Goal: Download file/media

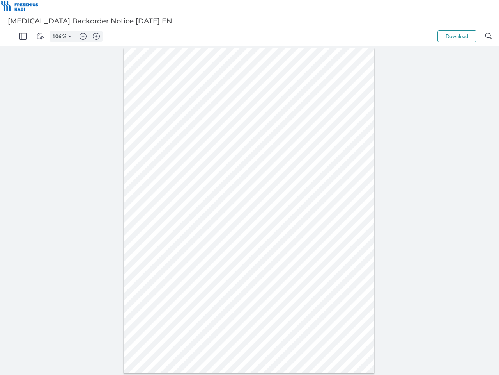
click at [23, 36] on img "Panel" at bounding box center [23, 36] width 7 height 7
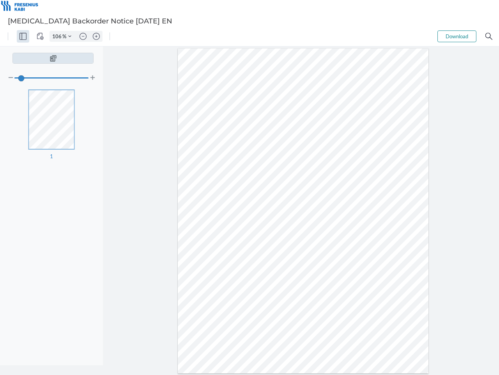
click at [40, 36] on img "View Controls" at bounding box center [40, 36] width 7 height 7
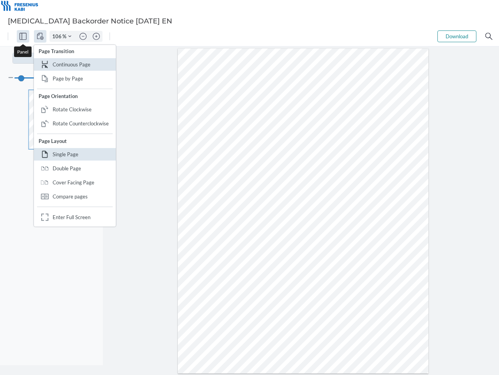
click at [58, 36] on input "106" at bounding box center [56, 36] width 12 height 7
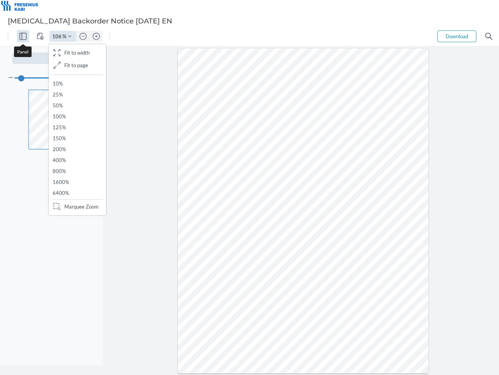
click at [70, 36] on img "Zoom Controls" at bounding box center [69, 36] width 3 height 3
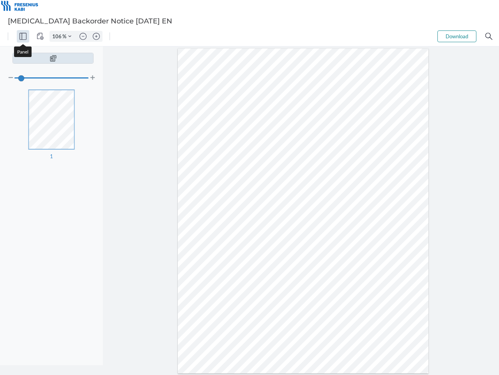
click at [83, 36] on img "Zoom out" at bounding box center [83, 36] width 7 height 7
click at [96, 36] on img "Zoom in" at bounding box center [96, 36] width 7 height 7
type input "106"
click at [457, 36] on button "Download" at bounding box center [457, 36] width 39 height 12
click at [489, 36] on img "Search" at bounding box center [489, 36] width 7 height 7
